Goal: Navigation & Orientation: Find specific page/section

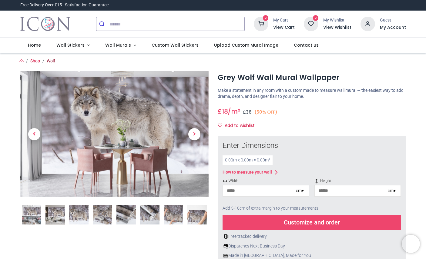
click at [50, 60] on link "Wolf" at bounding box center [51, 60] width 8 height 5
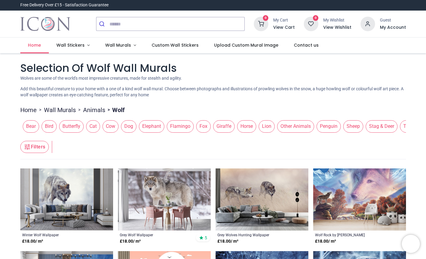
click at [36, 46] on span "Home" at bounding box center [34, 45] width 13 height 6
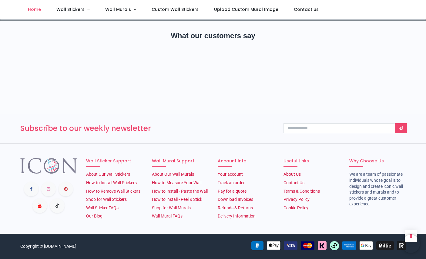
scroll to position [986, 0]
click at [170, 172] on link "About Our Wall Murals" at bounding box center [173, 174] width 42 height 5
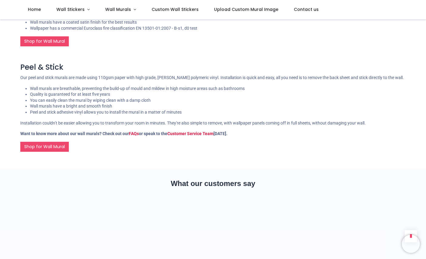
scroll to position [429, 0]
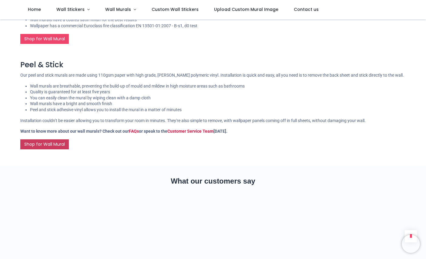
click at [58, 146] on link "Shop for Wall Mural" at bounding box center [44, 144] width 48 height 10
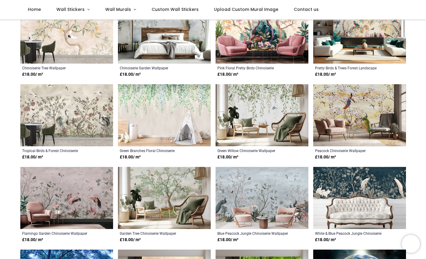
scroll to position [138, 0]
